Goal: Navigation & Orientation: Go to known website

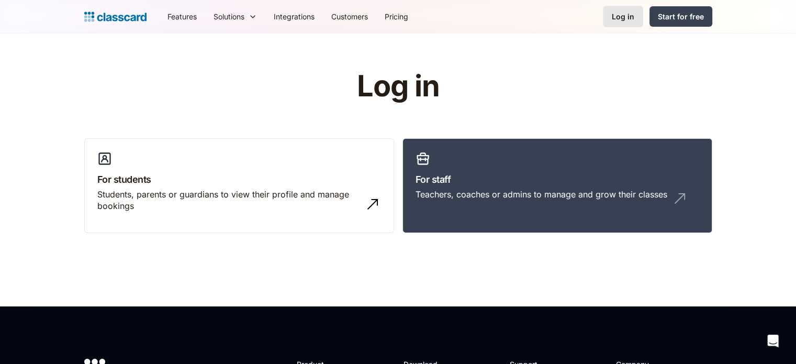
click at [618, 21] on div "Log in" at bounding box center [623, 16] width 23 height 11
click at [620, 18] on div "Log in" at bounding box center [623, 16] width 23 height 11
click at [134, 176] on h3 "For students" at bounding box center [239, 179] width 284 height 14
